Goal: Information Seeking & Learning: Learn about a topic

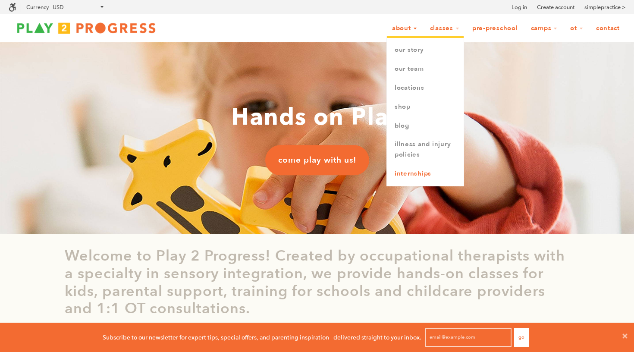
click at [406, 169] on link "Internships" at bounding box center [425, 173] width 77 height 19
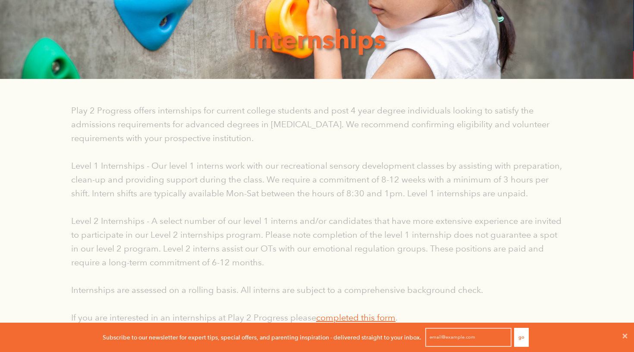
scroll to position [99, 0]
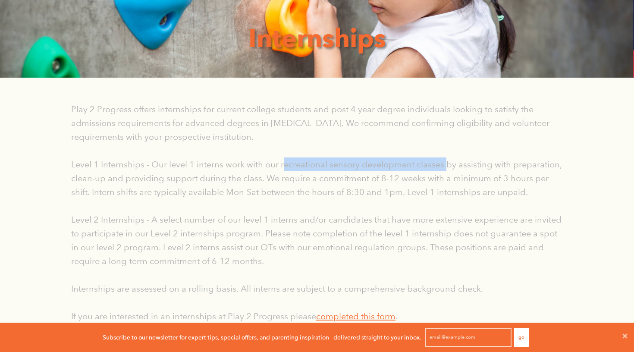
drag, startPoint x: 283, startPoint y: 166, endPoint x: 447, endPoint y: 164, distance: 163.9
click at [447, 164] on p "Level 1 Internships - Our level 1 interns work with our recreational sensory de…" at bounding box center [317, 177] width 492 height 41
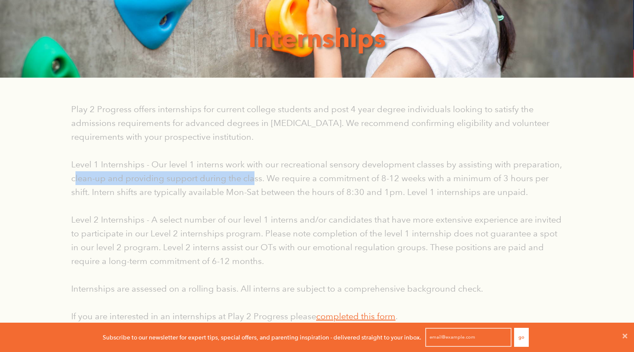
drag, startPoint x: 75, startPoint y: 176, endPoint x: 254, endPoint y: 179, distance: 179.9
click at [254, 179] on p "Level 1 Internships - Our level 1 interns work with our recreational sensory de…" at bounding box center [317, 177] width 492 height 41
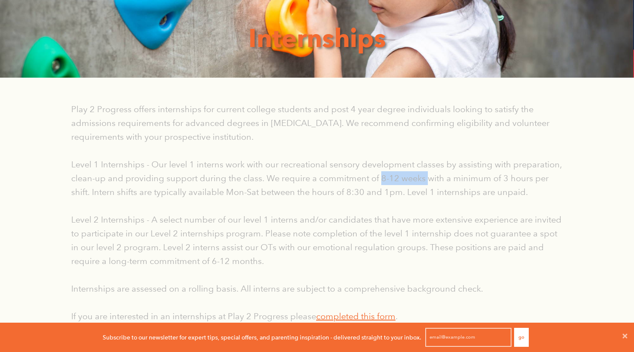
drag, startPoint x: 380, startPoint y: 178, endPoint x: 426, endPoint y: 175, distance: 46.2
click at [426, 175] on p "Level 1 Internships - Our level 1 interns work with our recreational sensory de…" at bounding box center [317, 177] width 492 height 41
drag, startPoint x: 347, startPoint y: 190, endPoint x: 395, endPoint y: 196, distance: 48.3
click at [395, 196] on p "Level 1 Internships - Our level 1 interns work with our recreational sensory de…" at bounding box center [317, 177] width 492 height 41
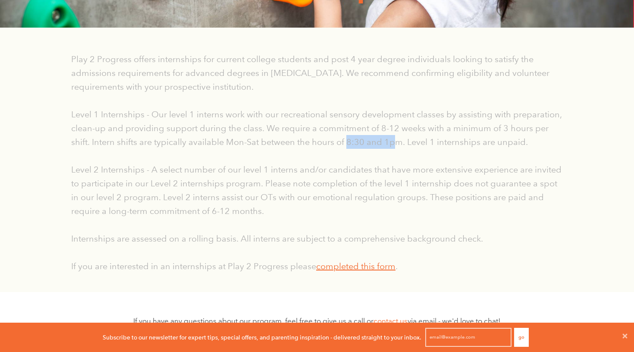
scroll to position [151, 0]
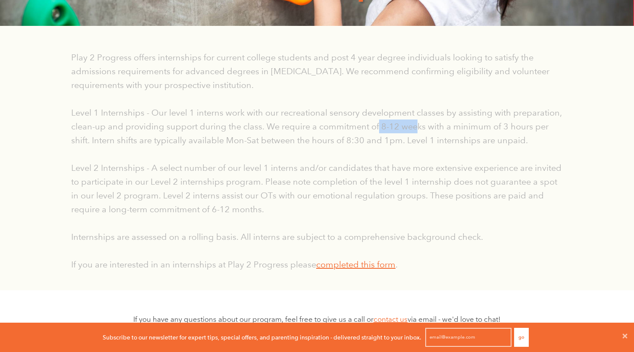
drag, startPoint x: 378, startPoint y: 124, endPoint x: 417, endPoint y: 125, distance: 38.8
click at [417, 125] on p "Level 1 Internships - Our level 1 interns work with our recreational sensory de…" at bounding box center [317, 126] width 492 height 41
drag, startPoint x: 151, startPoint y: 170, endPoint x: 211, endPoint y: 172, distance: 60.4
click at [211, 172] on p "Level 2 Internships - A select number of our level 1 interns and/or candidates …" at bounding box center [317, 188] width 492 height 55
click at [336, 267] on link "completed this form" at bounding box center [355, 264] width 79 height 10
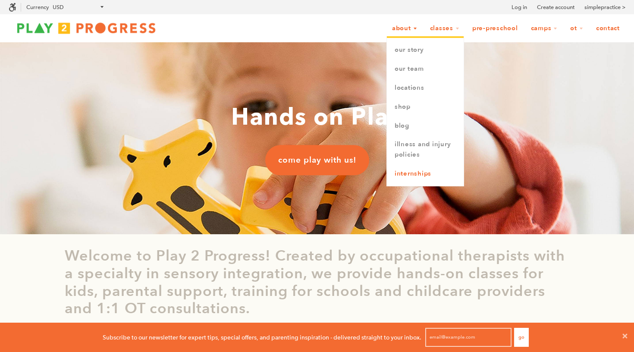
click at [399, 167] on link "Internships" at bounding box center [425, 173] width 77 height 19
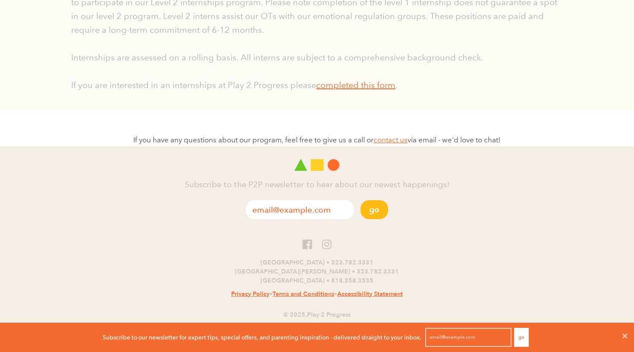
scroll to position [330, 0]
click at [324, 241] on icon at bounding box center [326, 244] width 11 height 11
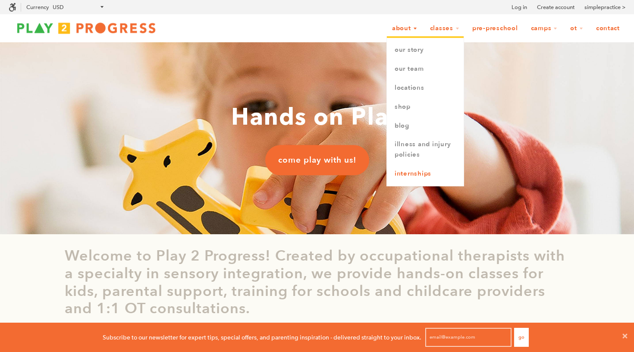
click at [402, 167] on link "Internships" at bounding box center [425, 173] width 77 height 19
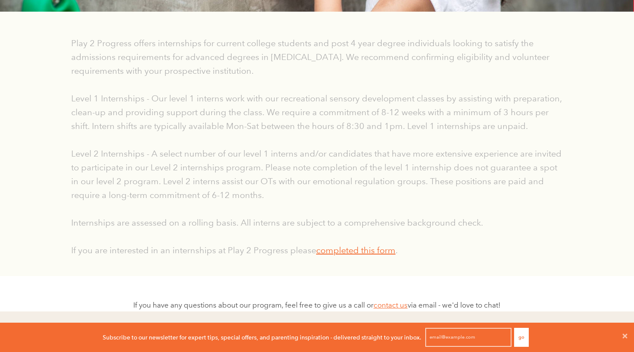
scroll to position [160, 0]
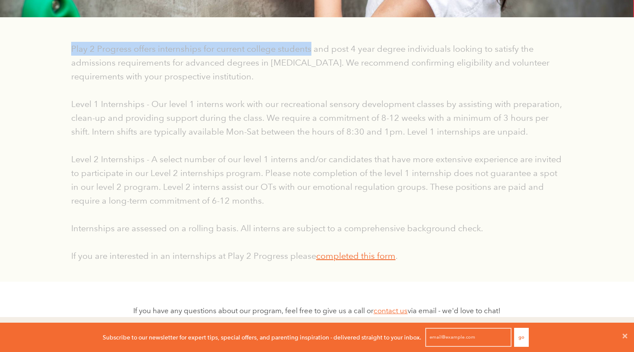
drag, startPoint x: 72, startPoint y: 48, endPoint x: 312, endPoint y: 47, distance: 239.8
click at [312, 47] on p "Play 2 Progress offers internships for current college students and post 4 year…" at bounding box center [317, 62] width 492 height 41
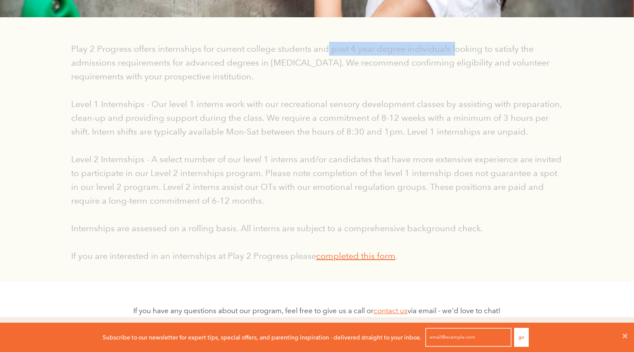
drag, startPoint x: 329, startPoint y: 49, endPoint x: 454, endPoint y: 49, distance: 124.6
click at [454, 49] on p "Play 2 Progress offers internships for current college students and post 4 year…" at bounding box center [317, 62] width 492 height 41
drag, startPoint x: 71, startPoint y: 63, endPoint x: 357, endPoint y: 69, distance: 286.4
click at [357, 69] on div "Play 2 Progress offers internships for current college students and post 4 year…" at bounding box center [317, 152] width 505 height 221
click at [363, 67] on p "Play 2 Progress offers internships for current college students and post 4 year…" at bounding box center [317, 62] width 492 height 41
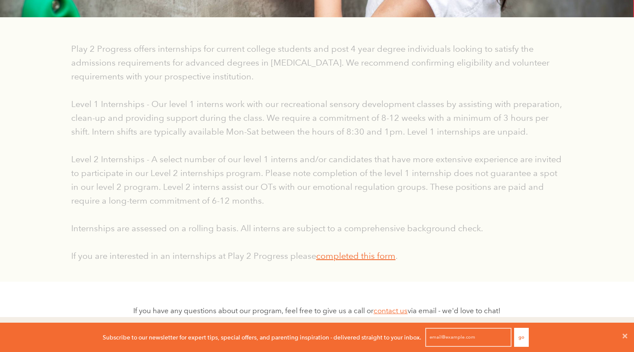
drag, startPoint x: 468, startPoint y: 63, endPoint x: 286, endPoint y: 72, distance: 182.7
click at [286, 74] on p "Play 2 Progress offers internships for current college students and post 4 year…" at bounding box center [317, 62] width 492 height 41
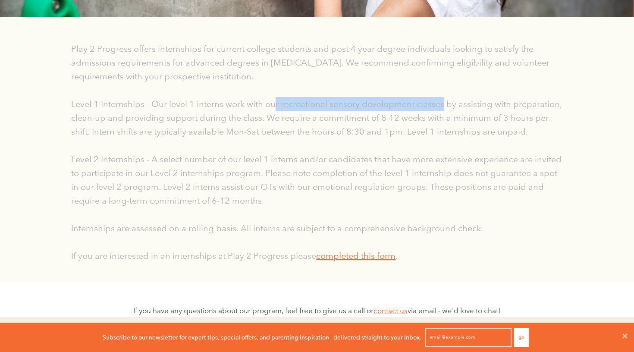
drag, startPoint x: 276, startPoint y: 104, endPoint x: 444, endPoint y: 104, distance: 167.8
click at [444, 104] on p "Level 1 Internships - Our level 1 interns work with our recreational sensory de…" at bounding box center [317, 117] width 492 height 41
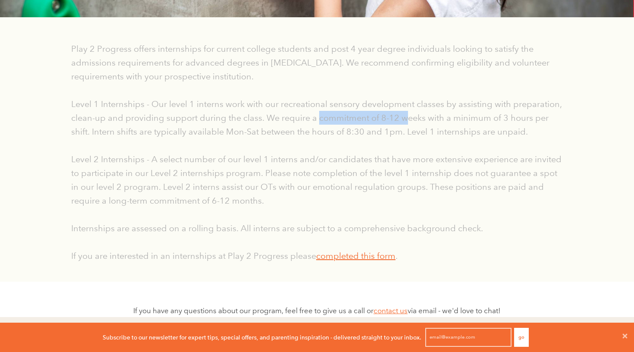
drag, startPoint x: 319, startPoint y: 118, endPoint x: 404, endPoint y: 121, distance: 85.0
click at [405, 122] on p "Level 1 Internships - Our level 1 interns work with our recreational sensory de…" at bounding box center [317, 117] width 492 height 41
click at [378, 116] on p "Level 1 Internships - Our level 1 interns work with our recreational sensory de…" at bounding box center [317, 117] width 492 height 41
drag, startPoint x: 378, startPoint y: 116, endPoint x: 409, endPoint y: 116, distance: 31.5
click at [409, 116] on p "Level 1 Internships - Our level 1 interns work with our recreational sensory de…" at bounding box center [317, 117] width 492 height 41
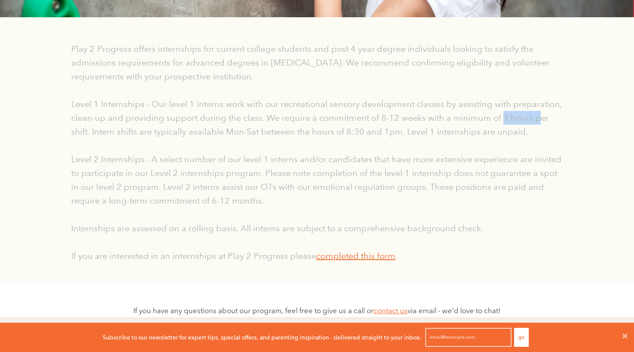
drag, startPoint x: 502, startPoint y: 120, endPoint x: 536, endPoint y: 122, distance: 33.3
click at [536, 122] on p "Level 1 Internships - Our level 1 interns work with our recreational sensory de…" at bounding box center [317, 117] width 492 height 41
click at [314, 122] on p "Level 1 Internships - Our level 1 interns work with our recreational sensory de…" at bounding box center [317, 117] width 492 height 41
drag, startPoint x: 381, startPoint y: 121, endPoint x: 425, endPoint y: 122, distance: 44.0
click at [425, 122] on p "Level 1 Internships - Our level 1 interns work with our recreational sensory de…" at bounding box center [317, 117] width 492 height 41
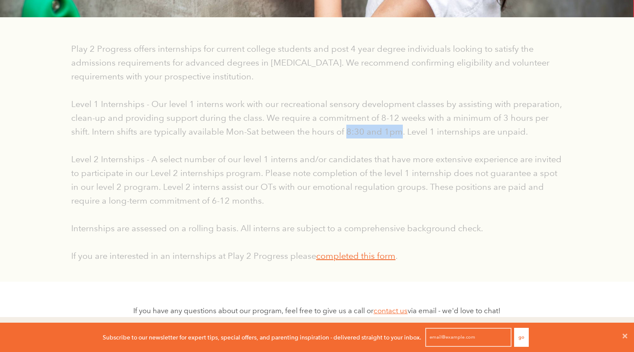
drag, startPoint x: 348, startPoint y: 131, endPoint x: 401, endPoint y: 131, distance: 53.0
click at [401, 131] on p "Level 1 Internships - Our level 1 interns work with our recreational sensory de…" at bounding box center [317, 117] width 492 height 41
drag, startPoint x: 504, startPoint y: 120, endPoint x: 516, endPoint y: 121, distance: 12.1
click at [518, 121] on p "Level 1 Internships - Our level 1 interns work with our recreational sensory de…" at bounding box center [317, 117] width 492 height 41
drag, startPoint x: 502, startPoint y: 118, endPoint x: 511, endPoint y: 118, distance: 9.1
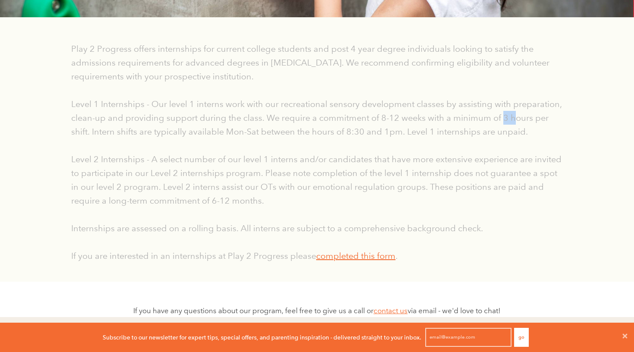
click at [511, 118] on p "Level 1 Internships - Our level 1 interns work with our recreational sensory de…" at bounding box center [317, 117] width 492 height 41
drag, startPoint x: 152, startPoint y: 160, endPoint x: 162, endPoint y: 159, distance: 10.4
click at [162, 159] on p "Level 2 Internships - A select number of our level 1 interns and/or candidates …" at bounding box center [317, 179] width 492 height 55
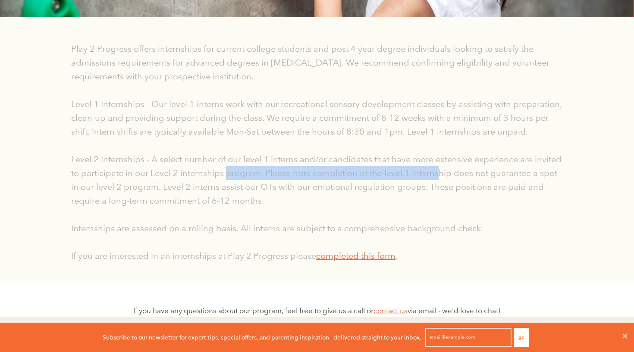
drag, startPoint x: 441, startPoint y: 165, endPoint x: 225, endPoint y: 176, distance: 216.3
click at [225, 176] on p "Level 2 Internships - A select number of our level 1 interns and/or candidates …" at bounding box center [317, 179] width 492 height 55
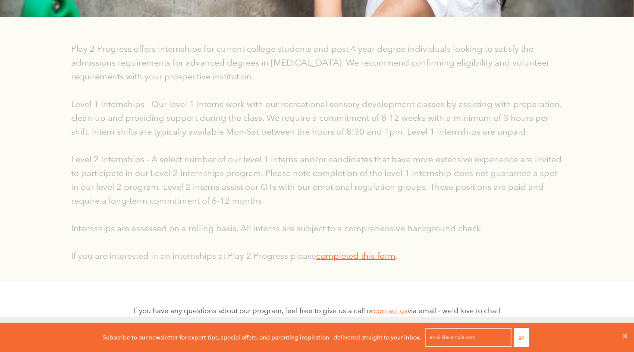
click at [170, 173] on p "Level 2 Internships - A select number of our level 1 interns and/or candidates …" at bounding box center [317, 179] width 492 height 55
drag, startPoint x: 150, startPoint y: 172, endPoint x: 262, endPoint y: 173, distance: 112.6
click at [263, 173] on p "Level 2 Internships - A select number of our level 1 interns and/or candidates …" at bounding box center [317, 179] width 492 height 55
drag, startPoint x: 385, startPoint y: 174, endPoint x: 499, endPoint y: 173, distance: 114.7
click at [500, 174] on p "Level 2 Internships - A select number of our level 1 interns and/or candidates …" at bounding box center [317, 179] width 492 height 55
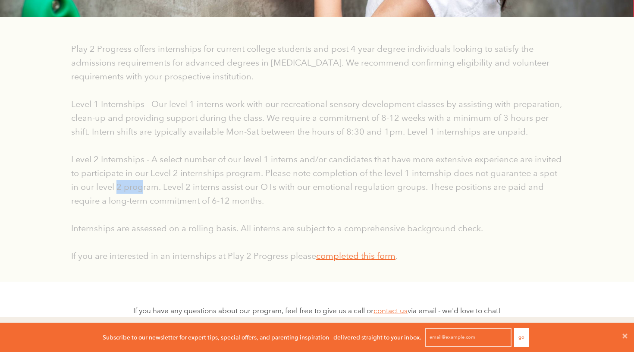
drag, startPoint x: 119, startPoint y: 185, endPoint x: 142, endPoint y: 189, distance: 24.0
click at [142, 189] on p "Level 2 Internships - A select number of our level 1 interns and/or candidates …" at bounding box center [317, 179] width 492 height 55
click at [248, 190] on p "Level 2 Internships - A select number of our level 1 interns and/or candidates …" at bounding box center [317, 179] width 492 height 55
drag, startPoint x: 252, startPoint y: 187, endPoint x: 296, endPoint y: 182, distance: 44.7
click at [296, 182] on p "Level 2 Internships - A select number of our level 1 interns and/or candidates …" at bounding box center [317, 179] width 492 height 55
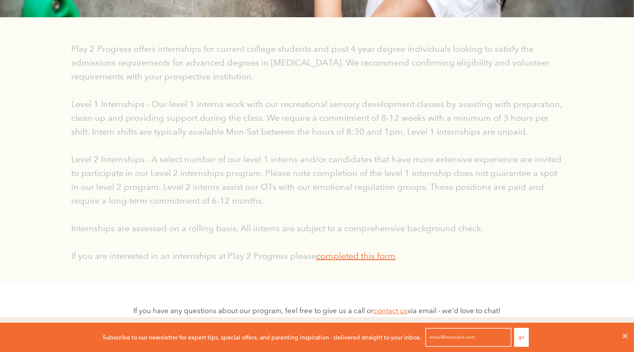
click at [226, 193] on p "Level 2 Internships - A select number of our level 1 interns and/or candidates …" at bounding box center [317, 179] width 492 height 55
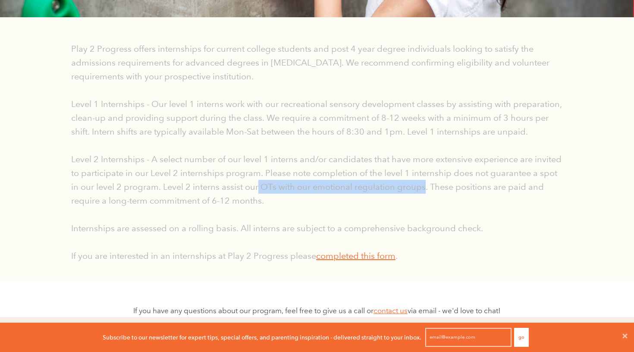
drag, startPoint x: 259, startPoint y: 186, endPoint x: 424, endPoint y: 187, distance: 164.3
click at [424, 187] on p "Level 2 Internships - A select number of our level 1 interns and/or candidates …" at bounding box center [317, 179] width 492 height 55
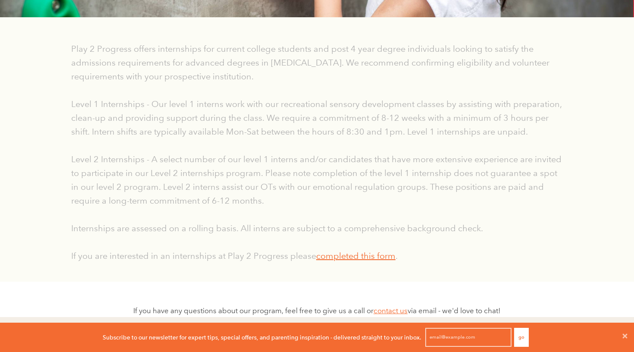
click at [447, 185] on p "Level 2 Internships - A select number of our level 1 interns and/or candidates …" at bounding box center [317, 179] width 492 height 55
drag, startPoint x: 210, startPoint y: 200, endPoint x: 273, endPoint y: 207, distance: 63.3
click at [273, 207] on p "Level 2 Internships - A select number of our level 1 interns and/or candidates …" at bounding box center [317, 179] width 492 height 55
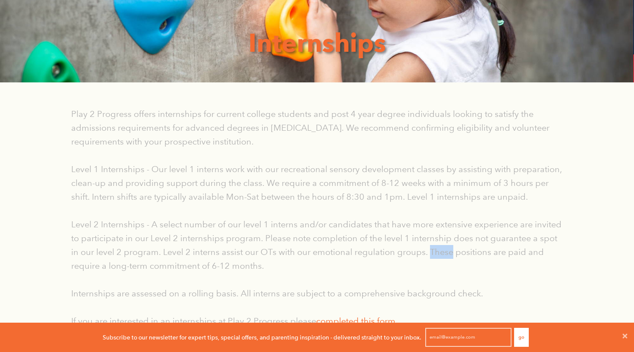
scroll to position [95, 0]
click at [135, 176] on p "Level 1 Internships - Our level 1 interns work with our recreational sensory de…" at bounding box center [317, 182] width 492 height 41
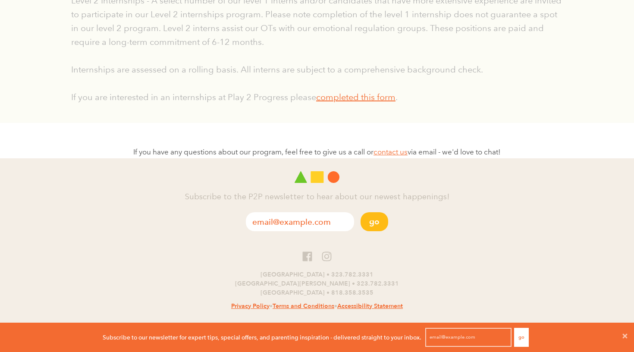
scroll to position [313, 0]
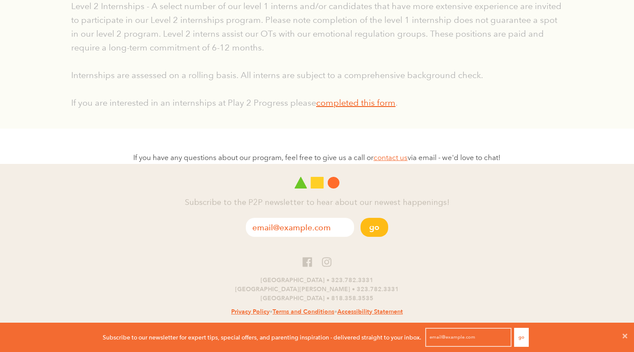
click at [359, 103] on link "completed this form" at bounding box center [355, 102] width 79 height 10
